Goal: Task Accomplishment & Management: Complete application form

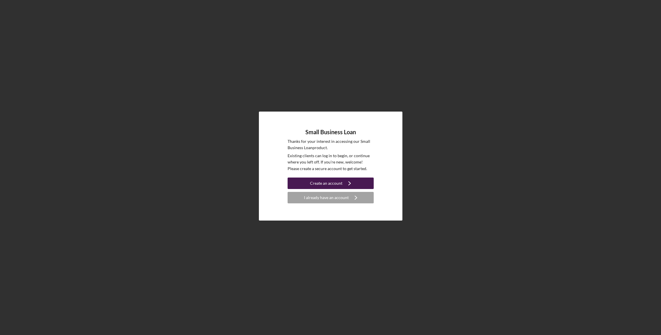
click at [340, 180] on div "Create an account" at bounding box center [326, 183] width 32 height 11
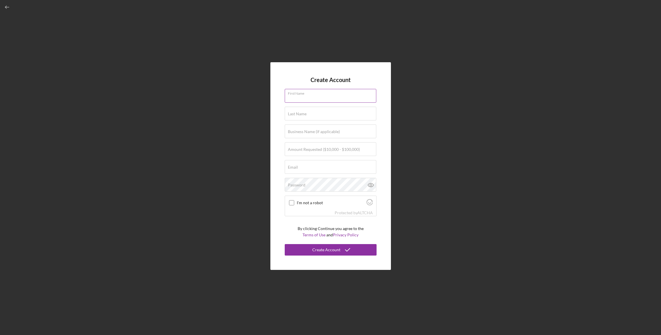
click at [312, 99] on input "First Name" at bounding box center [331, 96] width 92 height 14
type input "[PERSON_NAME]"
type input "[EMAIL_ADDRESS][DOMAIN_NAME]"
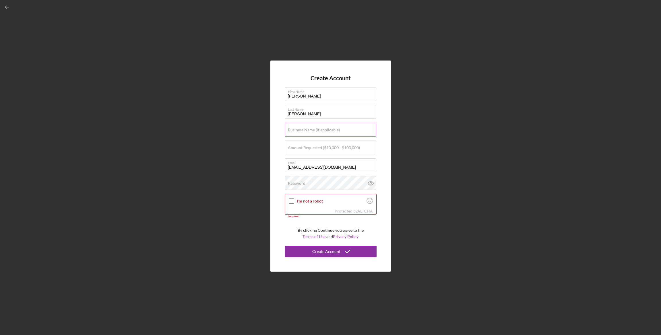
click at [325, 128] on label "Business Name (if applicable)" at bounding box center [314, 130] width 52 height 5
click at [325, 128] on input "Business Name (if applicable)" at bounding box center [331, 130] width 92 height 14
type input "MainStream MultiMedia"
click at [364, 76] on form "Create Account First Name [PERSON_NAME] Last Name [PERSON_NAME] Business Name (…" at bounding box center [331, 166] width 92 height 182
click at [338, 149] on label "Amount Requested ($10,000 - $100,000)" at bounding box center [324, 147] width 72 height 5
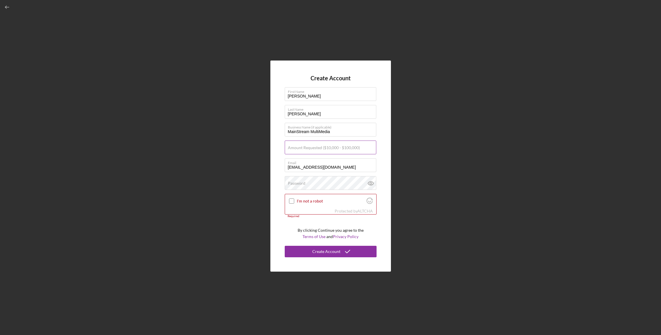
click at [338, 149] on input "Amount Requested ($10,000 - $100,000)" at bounding box center [331, 148] width 92 height 14
type input "$16,000"
click at [336, 166] on input "[EMAIL_ADDRESS][DOMAIN_NAME]" at bounding box center [331, 165] width 92 height 14
drag, startPoint x: 334, startPoint y: 166, endPoint x: 278, endPoint y: 158, distance: 57.1
click at [278, 158] on div "Create Account First Name [PERSON_NAME] Last Name [PERSON_NAME] Business Name (…" at bounding box center [330, 166] width 120 height 211
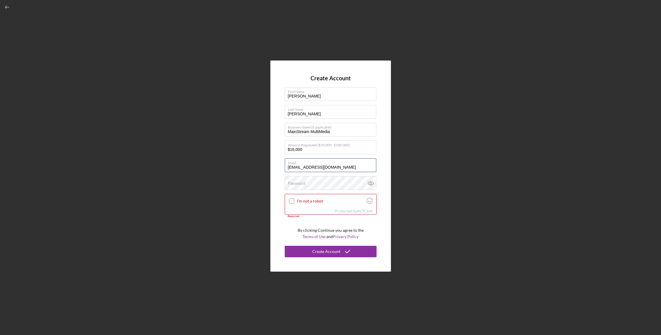
type input "[EMAIL_ADDRESS][DOMAIN_NAME]"
click at [384, 176] on div "Create Account First Name [PERSON_NAME] Last Name [PERSON_NAME] Business Name (…" at bounding box center [330, 166] width 120 height 211
click at [273, 175] on div "Create Account First Name [PERSON_NAME] Last Name [PERSON_NAME] Business Name (…" at bounding box center [330, 166] width 120 height 211
click at [289, 201] on input "I'm not a robot" at bounding box center [291, 201] width 5 height 5
checkbox input "true"
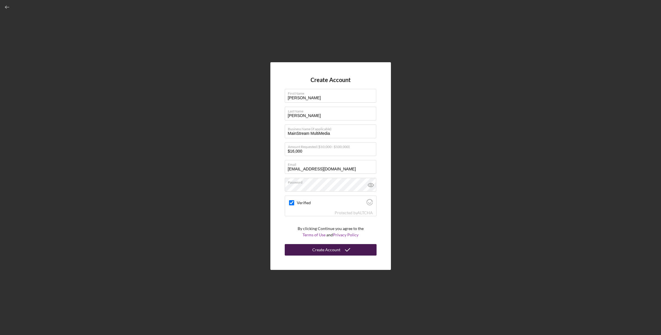
click at [349, 250] on icon "submit" at bounding box center [347, 250] width 14 height 14
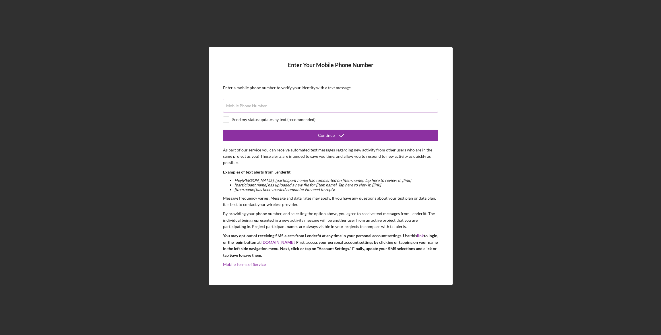
click at [297, 106] on input "Mobile Phone Number" at bounding box center [330, 106] width 215 height 14
type input "[PHONE_NUMBER]"
click at [228, 119] on input "checkbox" at bounding box center [226, 120] width 6 height 6
checkbox input "true"
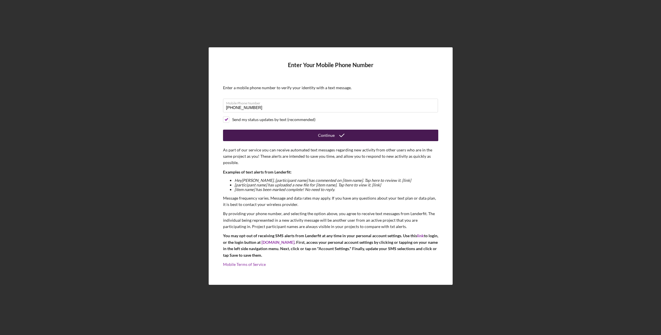
click at [335, 134] on icon "submit" at bounding box center [341, 135] width 14 height 14
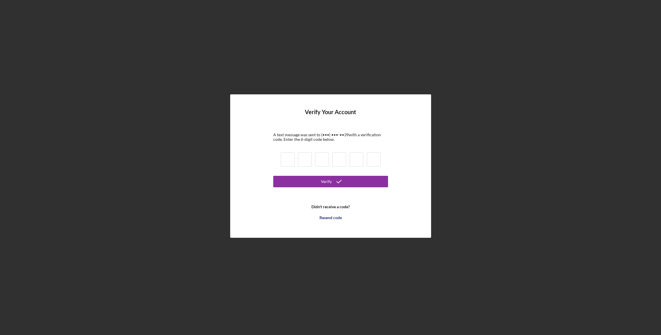
click at [289, 159] on input at bounding box center [288, 159] width 14 height 14
type input "0"
type input "1"
type input "7"
type input "6"
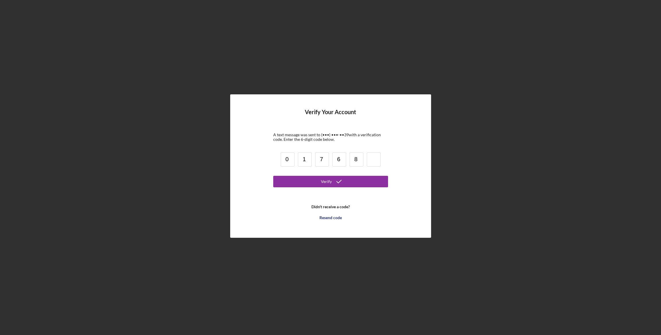
type input "8"
type input "5"
click at [347, 181] on button "Verify" at bounding box center [330, 181] width 115 height 11
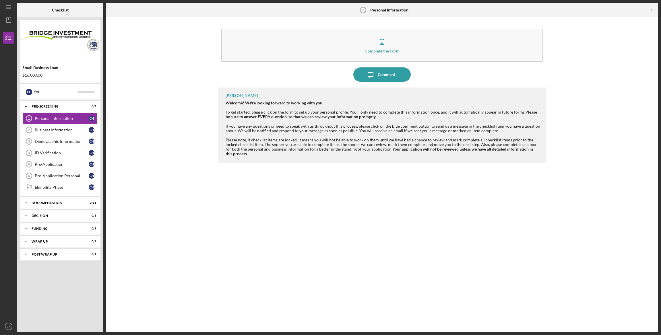
click at [459, 233] on div "[PERSON_NAME] Welcome! We're looking forward to working with you. To get starte…" at bounding box center [382, 205] width 328 height 236
